Goal: Task Accomplishment & Management: Use online tool/utility

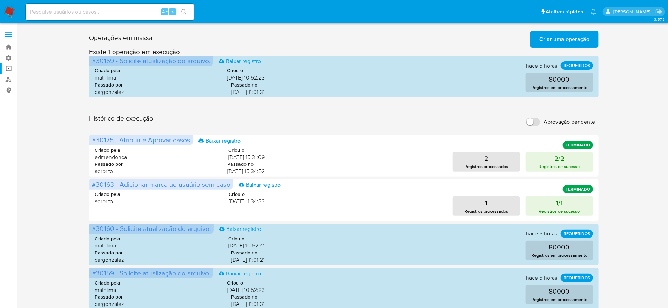
click at [554, 38] on span "Criar uma operação" at bounding box center [565, 39] width 50 height 15
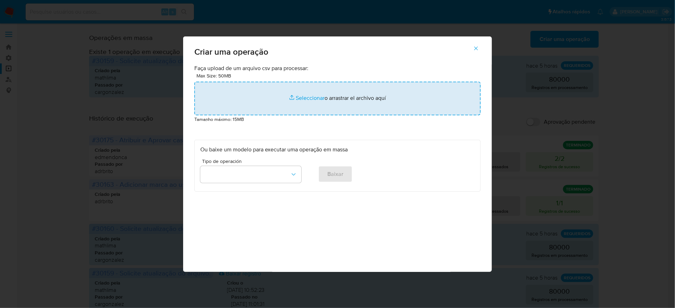
click at [332, 115] on input "file" at bounding box center [337, 99] width 286 height 34
type input "C:\fakepath\bquxjob_36cd5f3a_1991a204db8.csv"
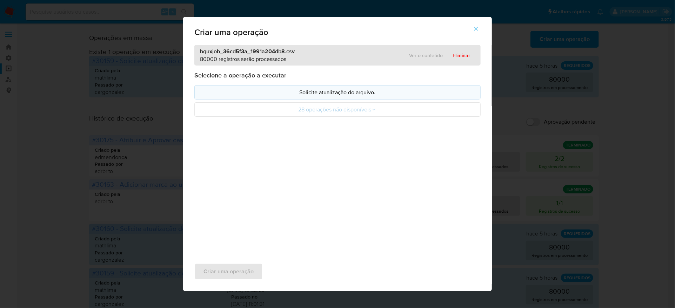
click at [328, 96] on p "Solicite atualização do arquivo." at bounding box center [337, 92] width 274 height 8
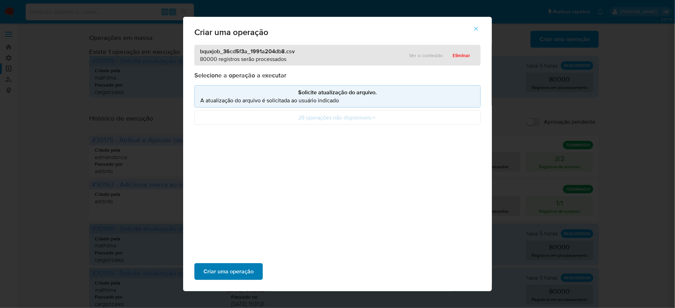
click at [254, 264] on span "Criar uma operação" at bounding box center [228, 271] width 50 height 15
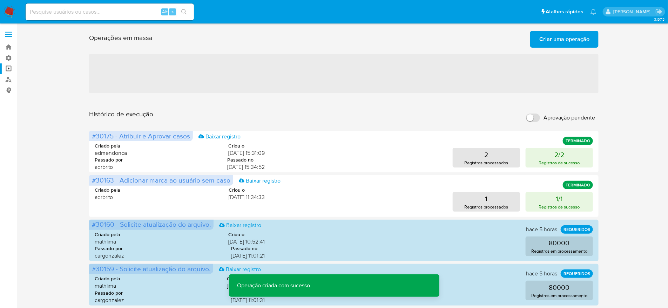
click at [581, 34] on span "Criar uma operação" at bounding box center [565, 39] width 50 height 15
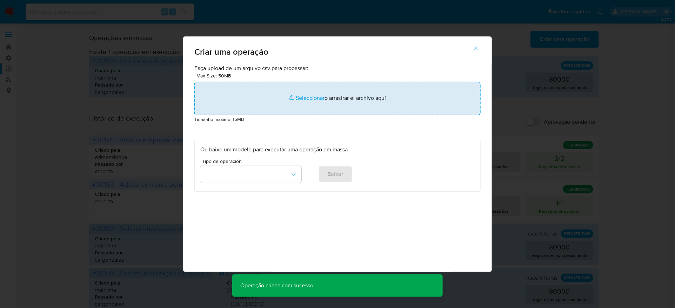
click at [329, 115] on input "file" at bounding box center [337, 99] width 286 height 34
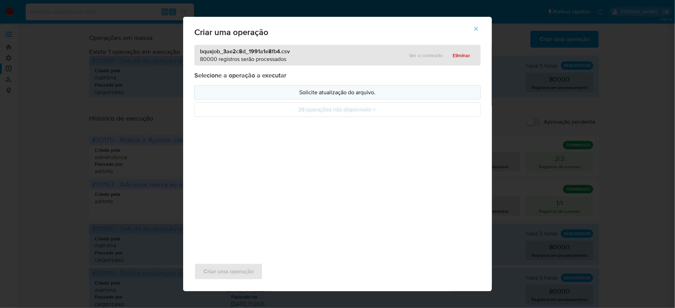
click at [324, 96] on p "Solicite atualização do arquivo." at bounding box center [337, 92] width 274 height 8
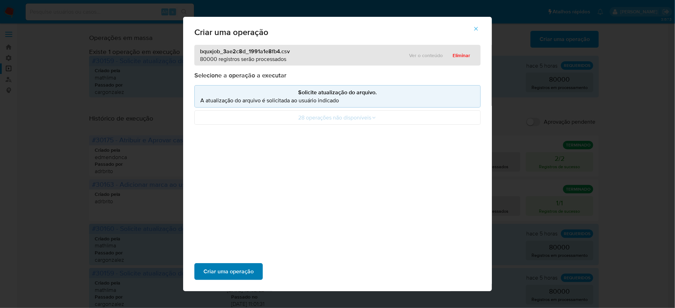
click at [254, 264] on span "Criar uma operação" at bounding box center [228, 271] width 50 height 15
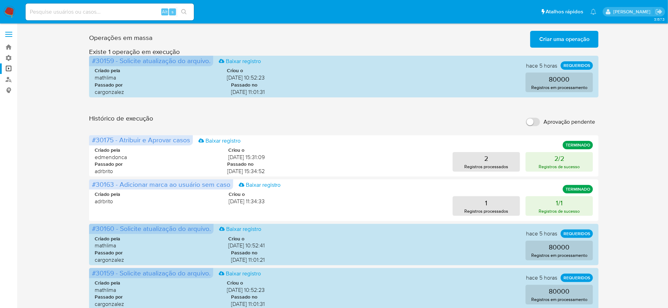
click at [530, 118] on input "Aprovação pendente" at bounding box center [533, 122] width 14 height 8
checkbox input "true"
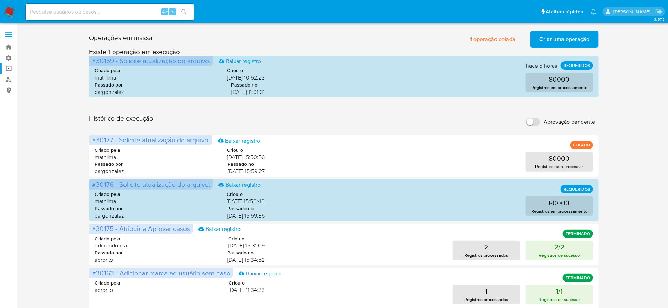
click at [541, 114] on label "Aprovação pendente" at bounding box center [561, 121] width 76 height 15
click at [540, 118] on input "Aprovação pendente" at bounding box center [533, 122] width 14 height 8
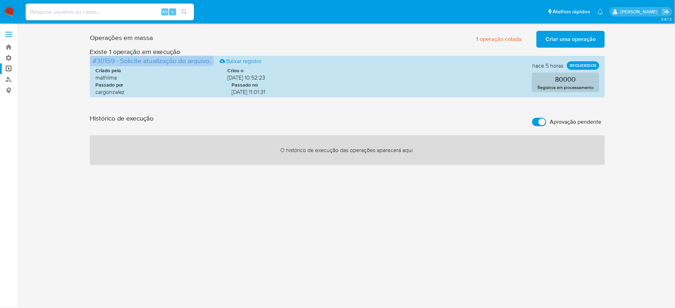
click at [535, 118] on input "Aprovação pendente" at bounding box center [539, 122] width 14 height 8
checkbox input "false"
